Goal: Check status: Check status

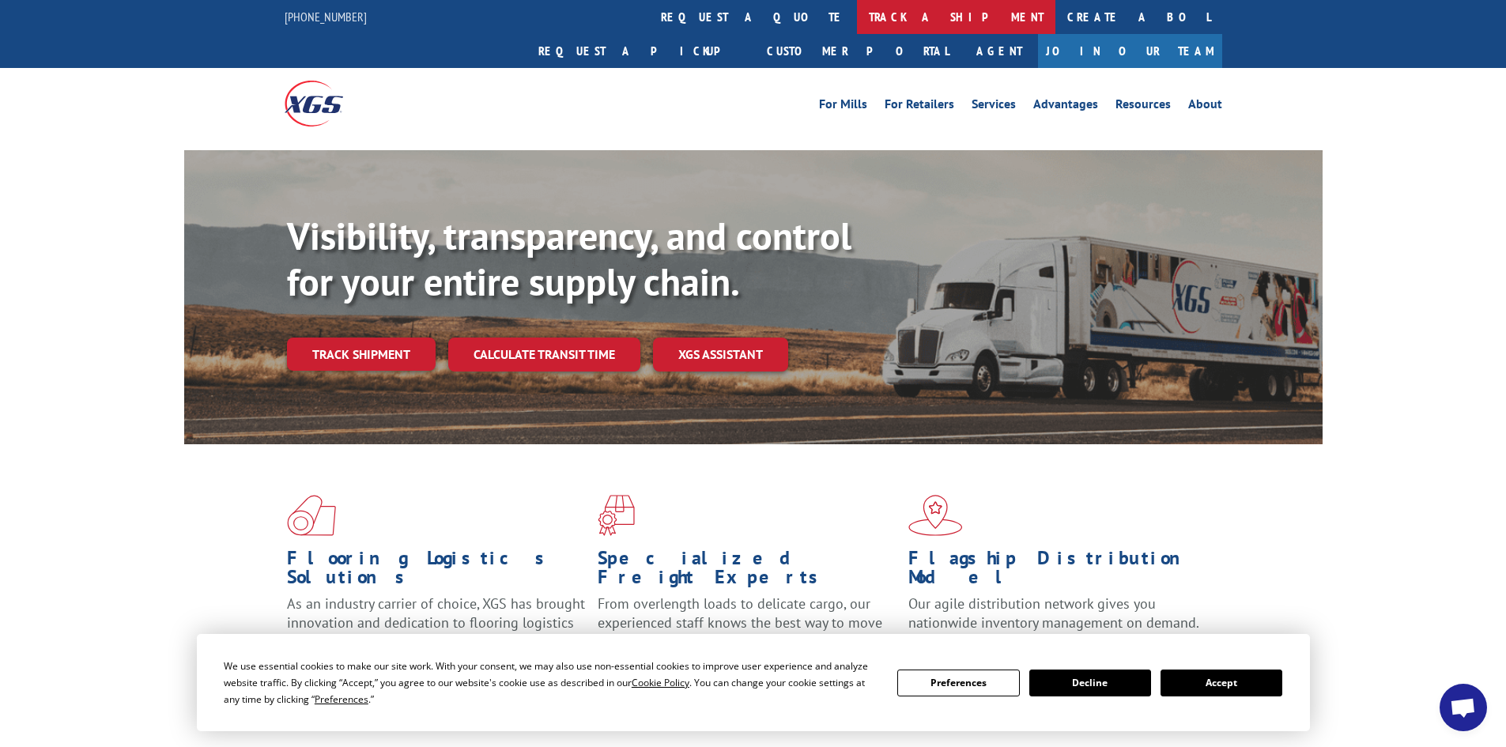
click at [857, 21] on link "track a shipment" at bounding box center [956, 17] width 198 height 34
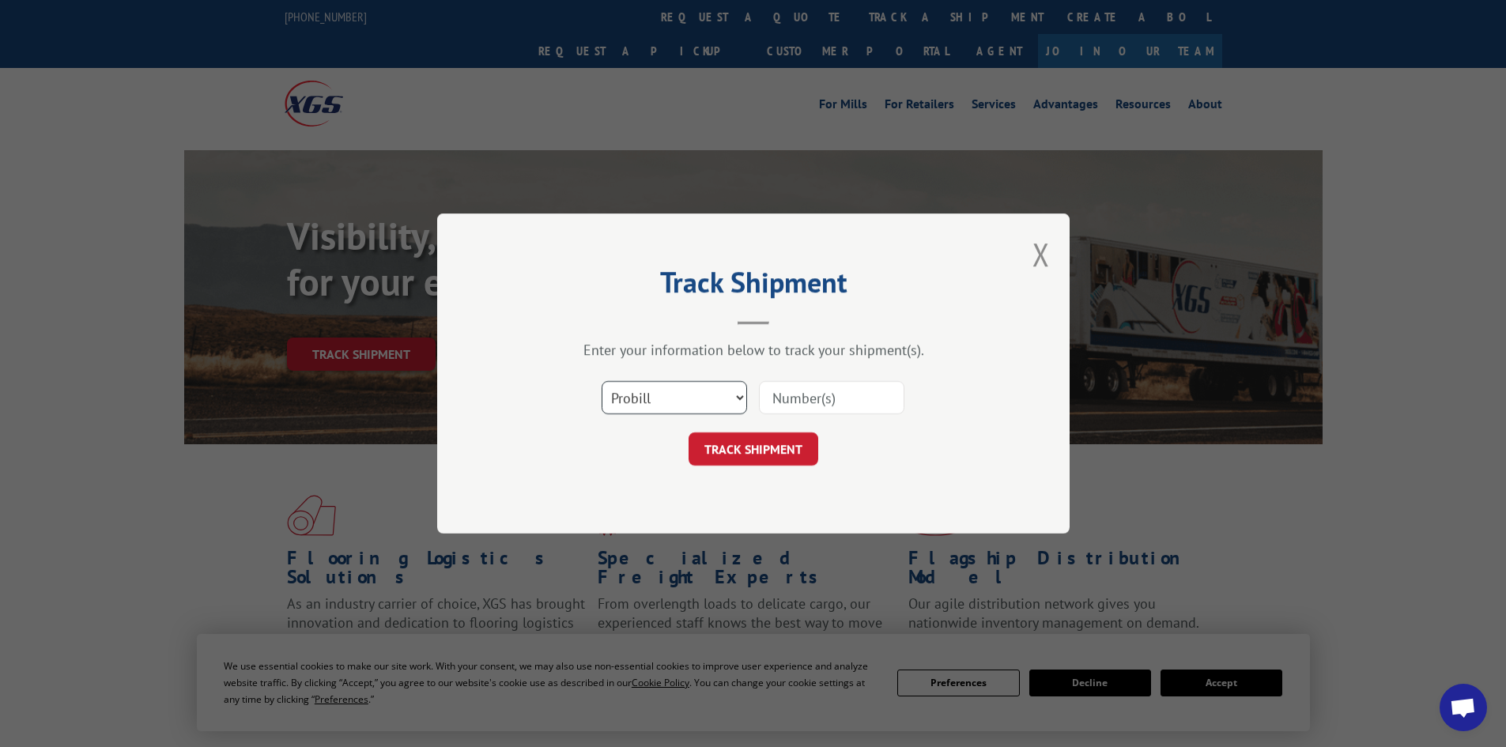
click at [697, 394] on select "Select category... Probill BOL PO" at bounding box center [673, 397] width 145 height 33
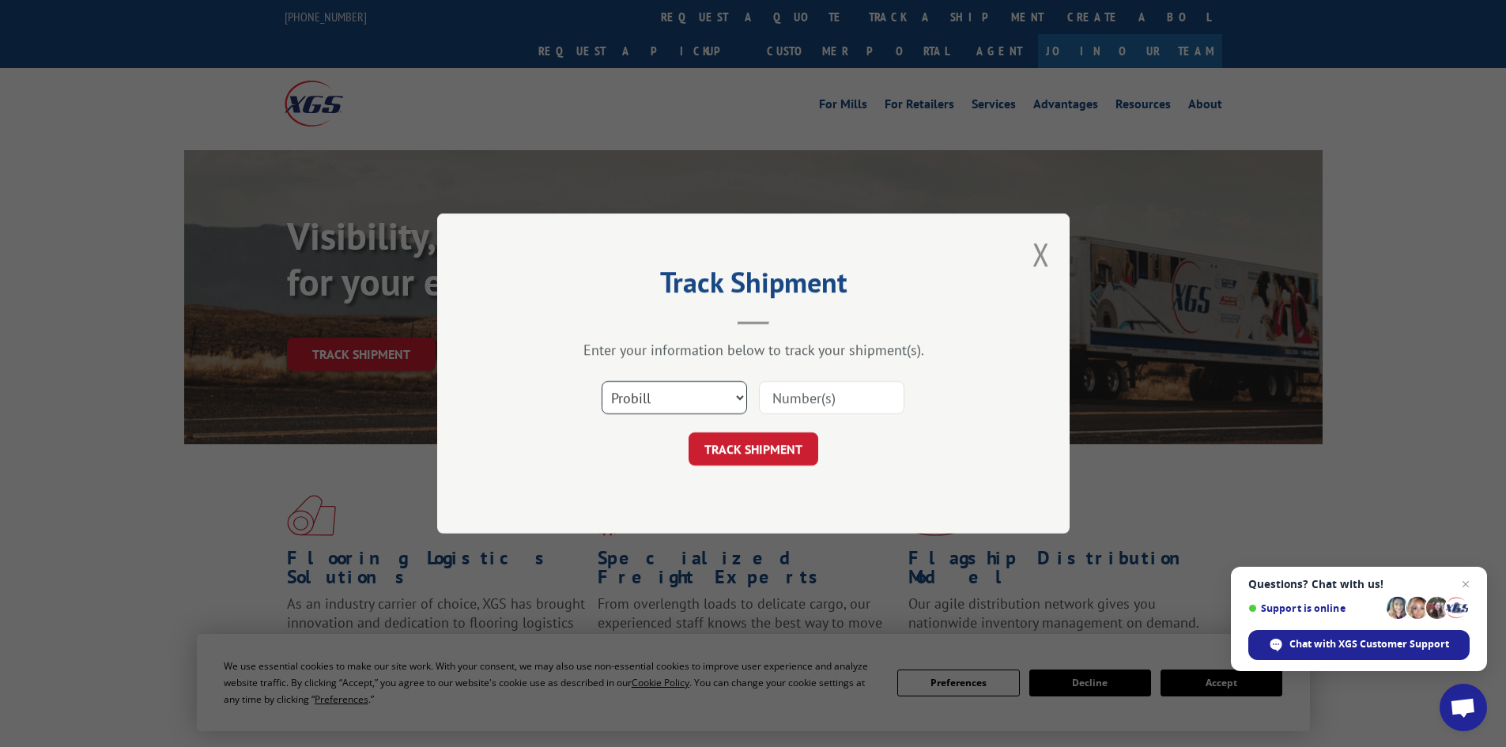
click at [601, 381] on select "Select category... Probill BOL PO" at bounding box center [673, 397] width 145 height 33
drag, startPoint x: 675, startPoint y: 399, endPoint x: 677, endPoint y: 409, distance: 9.6
click at [676, 402] on select "Select category... Probill BOL PO" at bounding box center [673, 397] width 145 height 33
select select "bol"
click at [601, 381] on select "Select category... Probill BOL PO" at bounding box center [673, 397] width 145 height 33
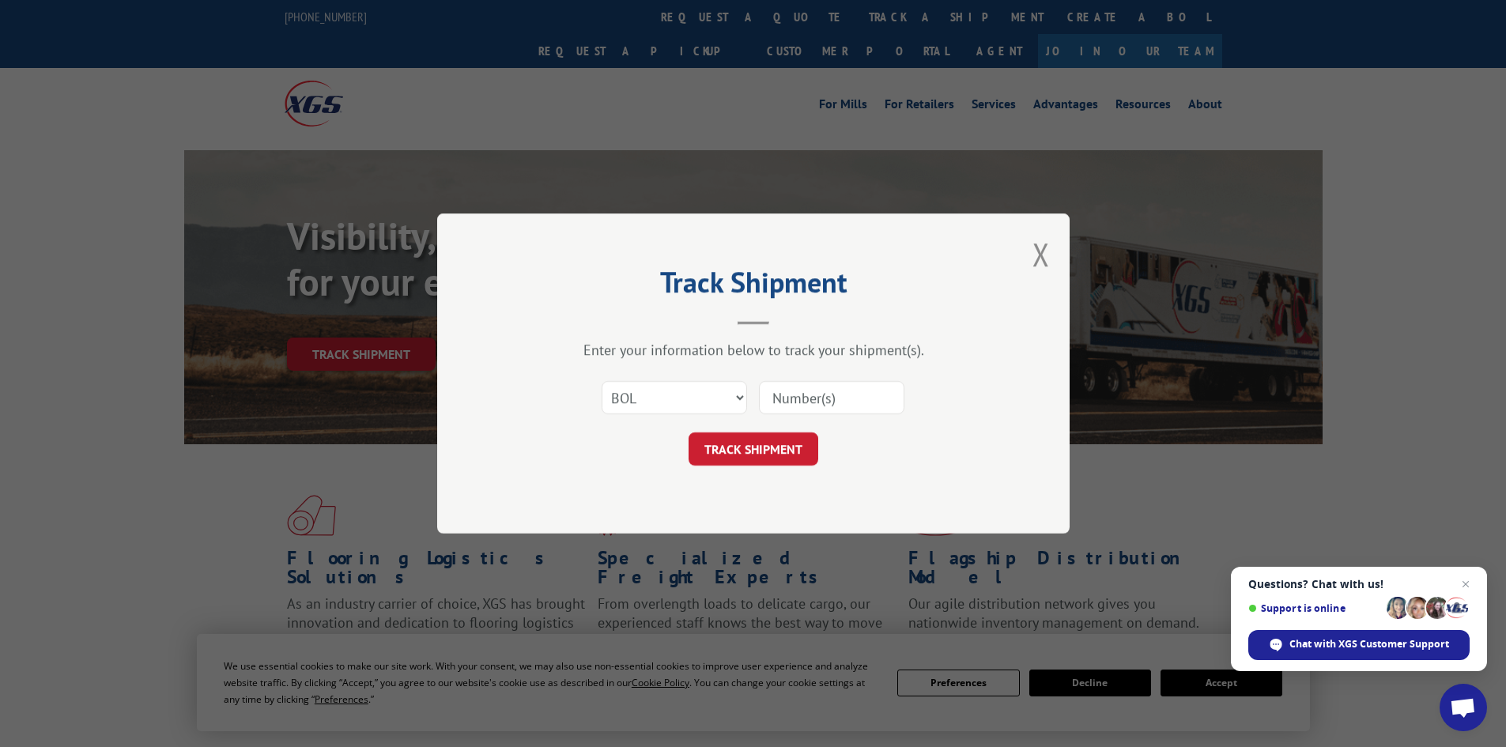
click at [831, 411] on input at bounding box center [831, 397] width 145 height 33
click at [811, 401] on input at bounding box center [831, 397] width 145 height 33
paste input "5603960"
type input "5603960"
click at [719, 455] on button "TRACK SHIPMENT" at bounding box center [753, 448] width 130 height 33
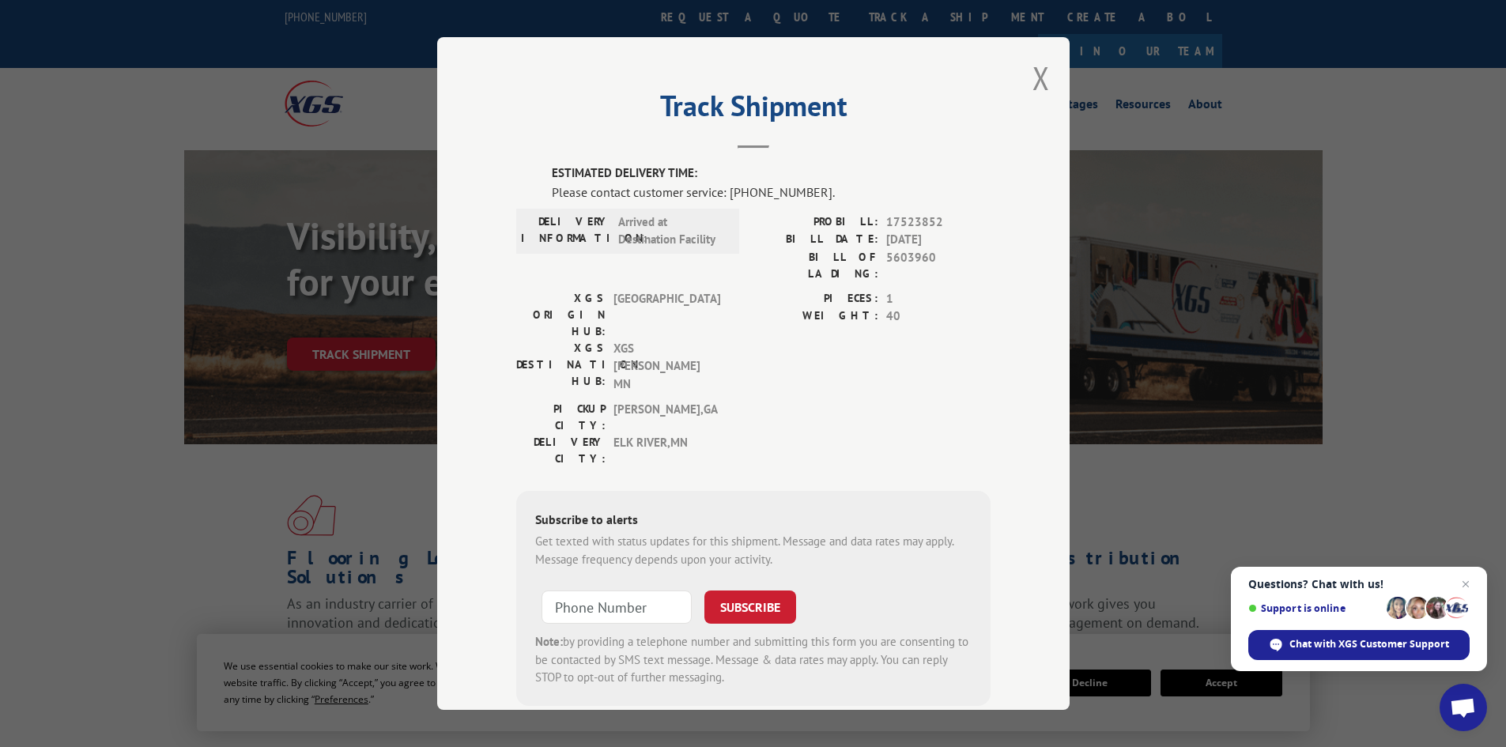
click at [1046, 73] on div "Track Shipment ESTIMATED DELIVERY TIME: Please contact customer service: [PHONE…" at bounding box center [753, 373] width 632 height 673
click at [1032, 74] on button "Close modal" at bounding box center [1040, 78] width 17 height 42
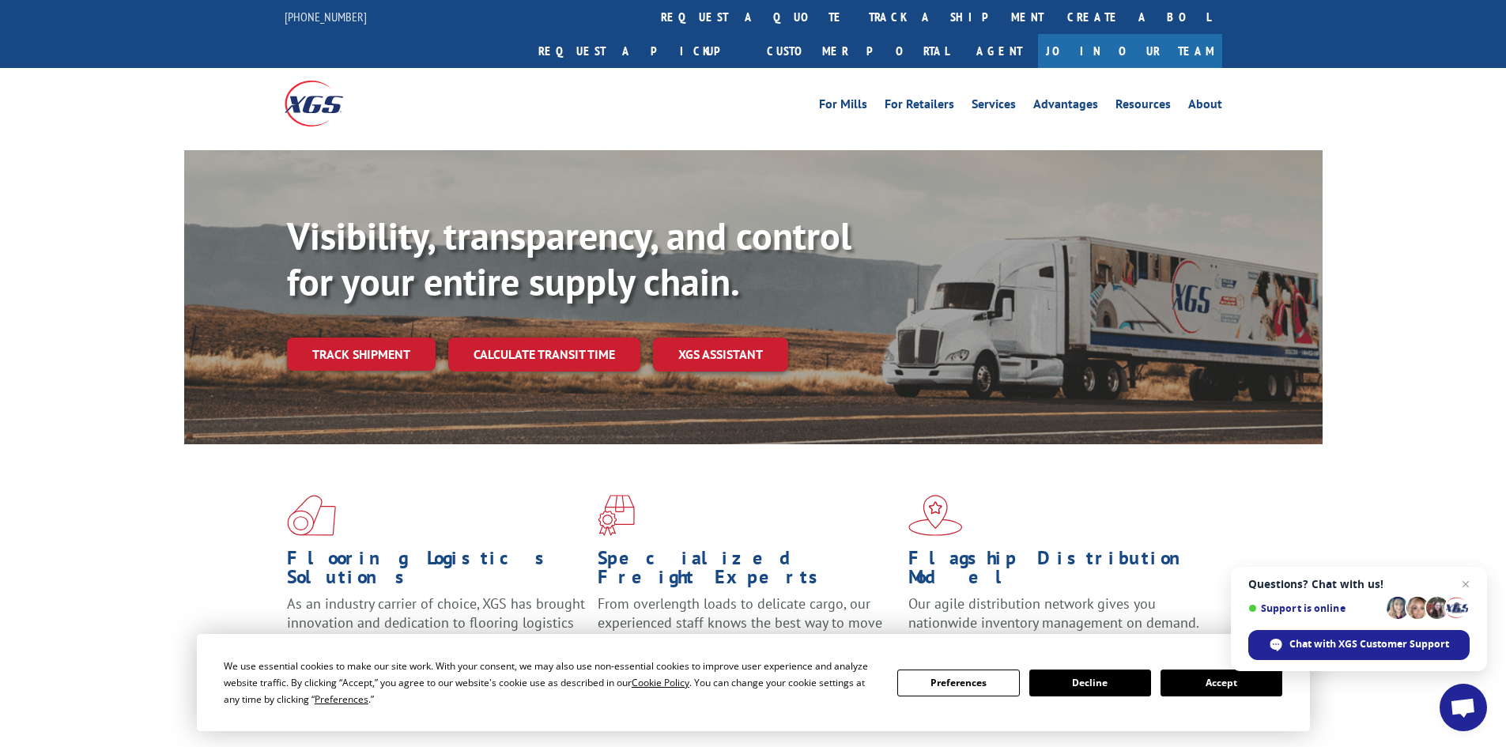
click at [857, 9] on link "track a shipment" at bounding box center [956, 17] width 198 height 34
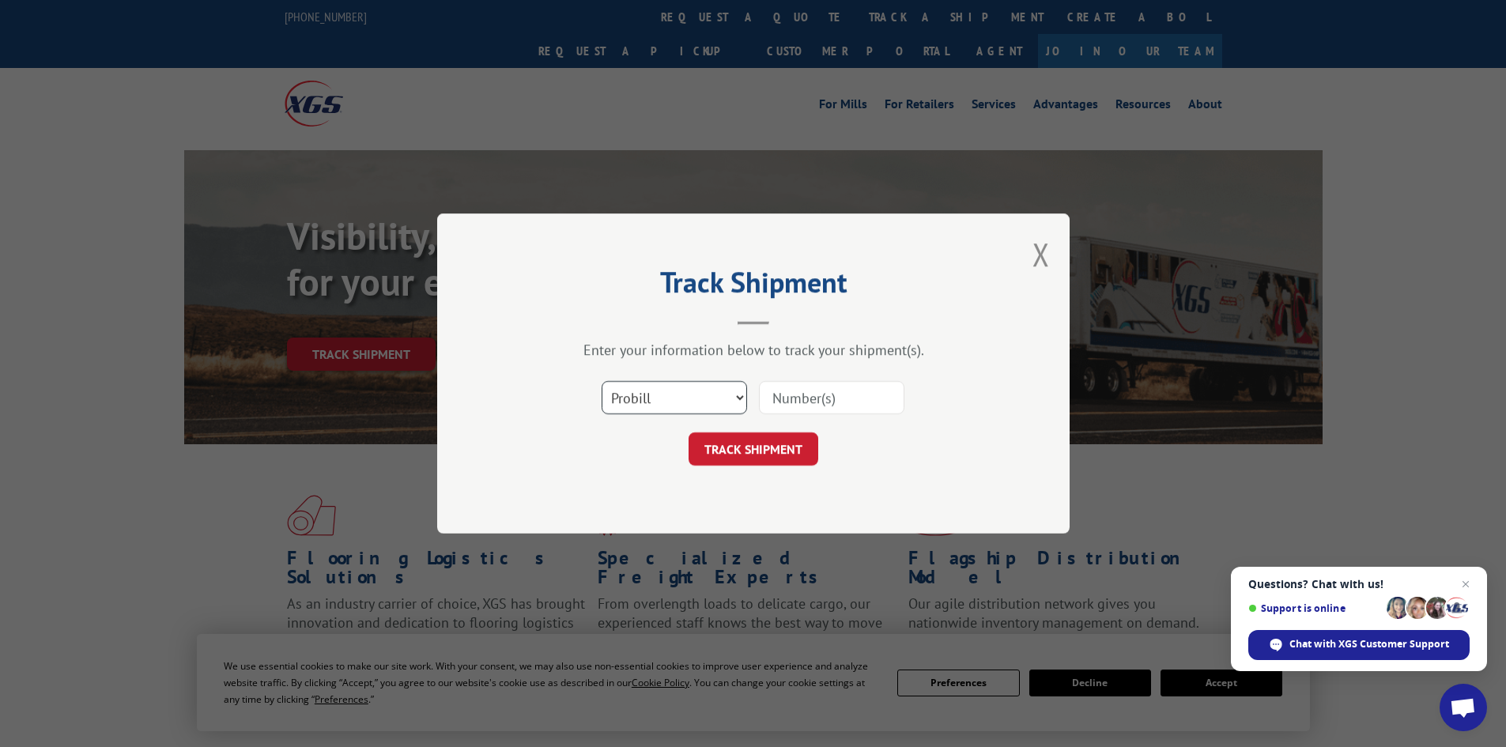
click at [699, 386] on select "Select category... Probill BOL PO" at bounding box center [673, 397] width 145 height 33
select select "po"
click at [601, 381] on select "Select category... Probill BOL PO" at bounding box center [673, 397] width 145 height 33
click at [807, 394] on input at bounding box center [831, 397] width 145 height 33
paste input "21535977"
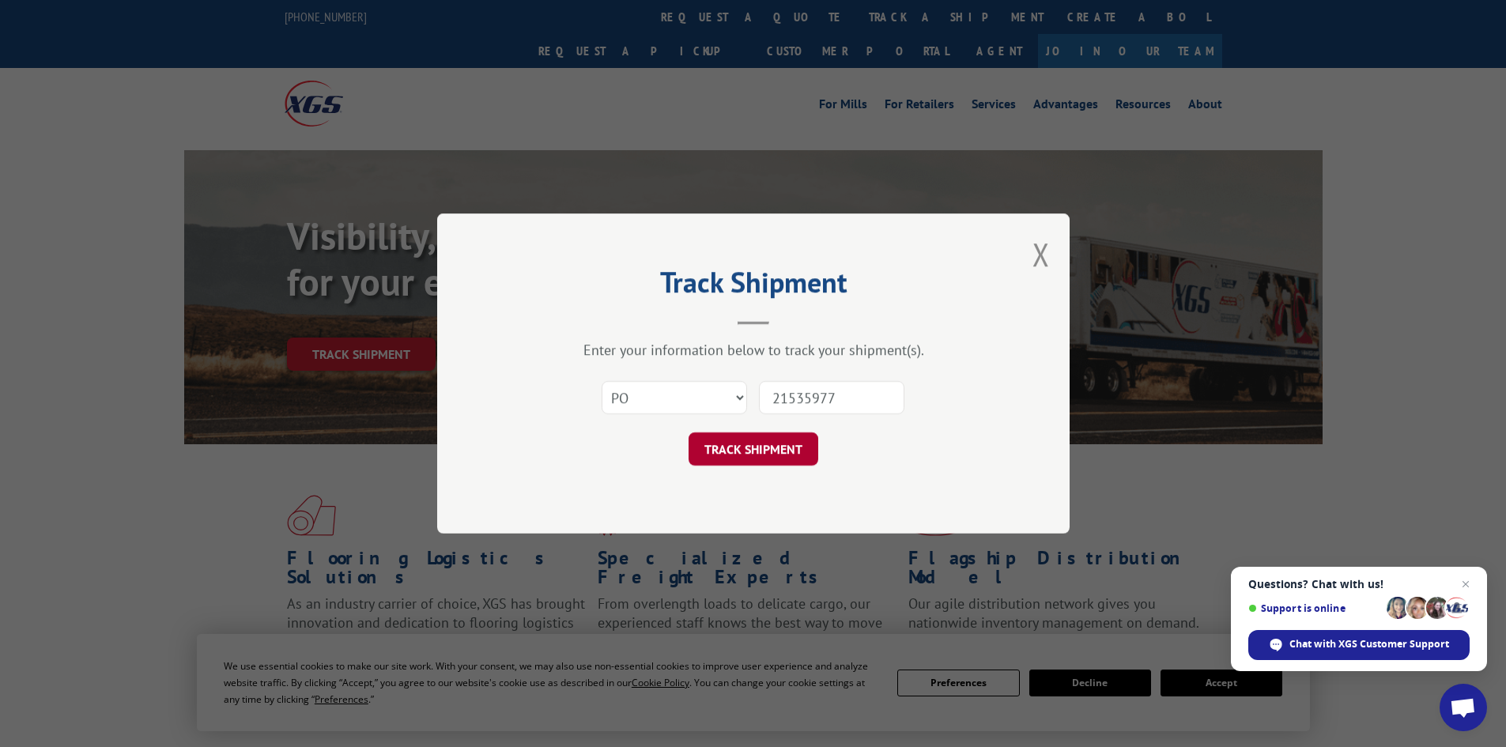
type input "21535977"
click at [730, 447] on button "TRACK SHIPMENT" at bounding box center [753, 448] width 130 height 33
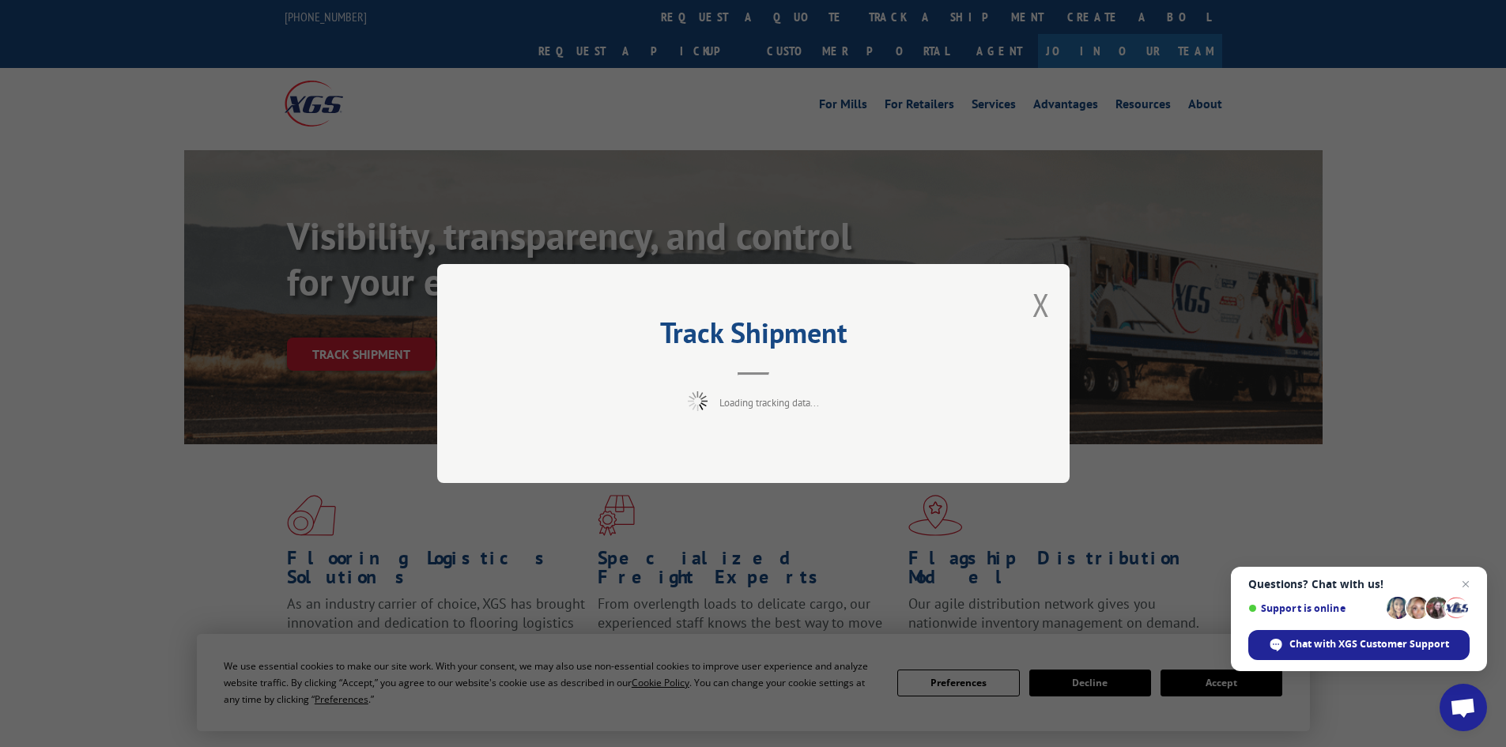
drag, startPoint x: 730, startPoint y: 447, endPoint x: 708, endPoint y: 458, distance: 24.4
click at [708, 458] on div "Track Shipment Loading tracking data..." at bounding box center [753, 373] width 632 height 219
